Goal: Navigation & Orientation: Find specific page/section

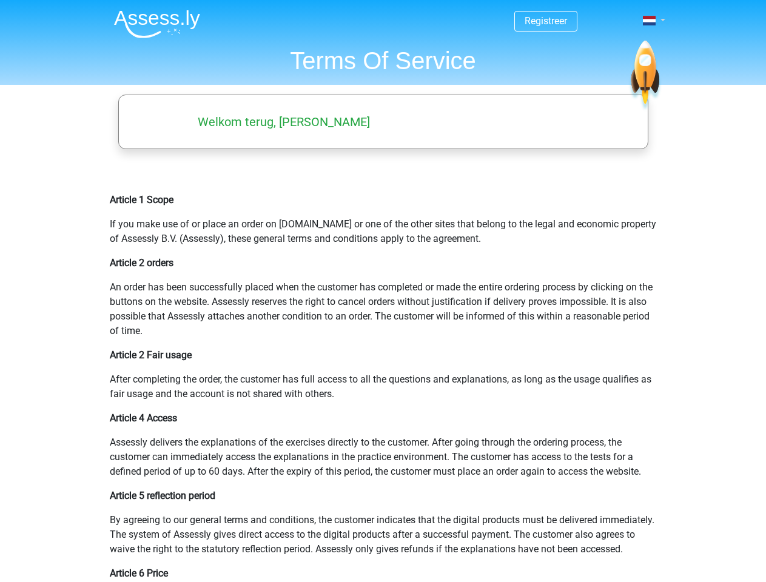
click at [650, 21] on span at bounding box center [649, 21] width 13 height 10
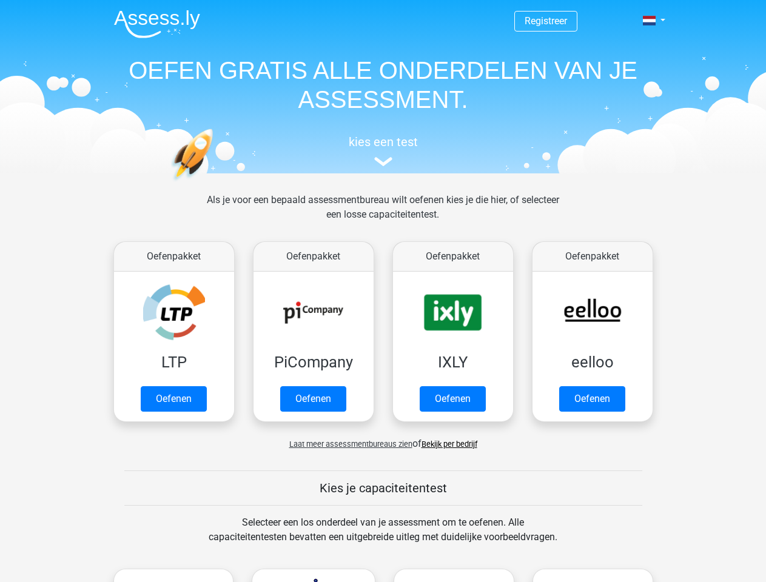
click at [650, 21] on span at bounding box center [649, 21] width 13 height 10
click at [348, 444] on span "Laat meer assessmentbureaus zien" at bounding box center [350, 444] width 123 height 9
